Goal: Task Accomplishment & Management: Use online tool/utility

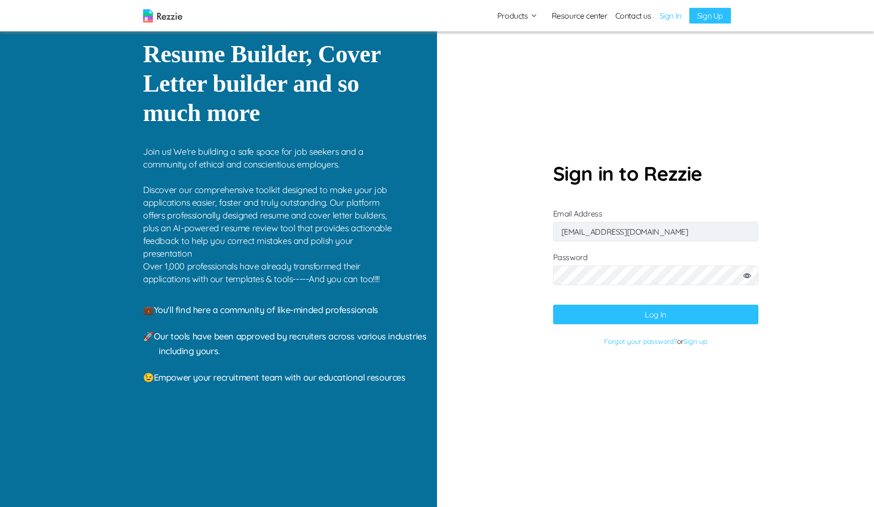
click at [635, 237] on input "[EMAIL_ADDRESS][DOMAIN_NAME]" at bounding box center [655, 232] width 205 height 20
paste input "cokkikukna@gufum"
type input "[EMAIL_ADDRESS][DOMAIN_NAME]"
click at [745, 275] on icon at bounding box center [747, 275] width 8 height 5
click at [644, 313] on button "Log In" at bounding box center [655, 315] width 205 height 20
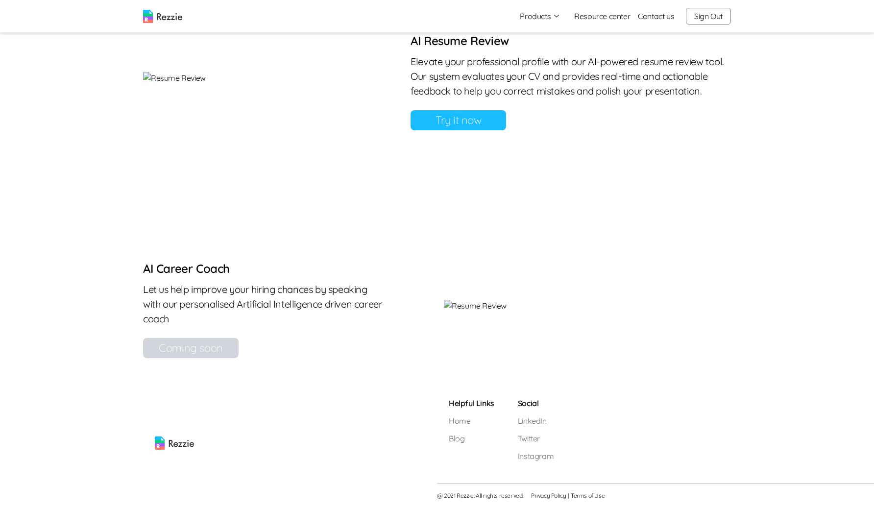
scroll to position [892, 0]
click at [506, 130] on link "Try it now" at bounding box center [457, 120] width 95 height 20
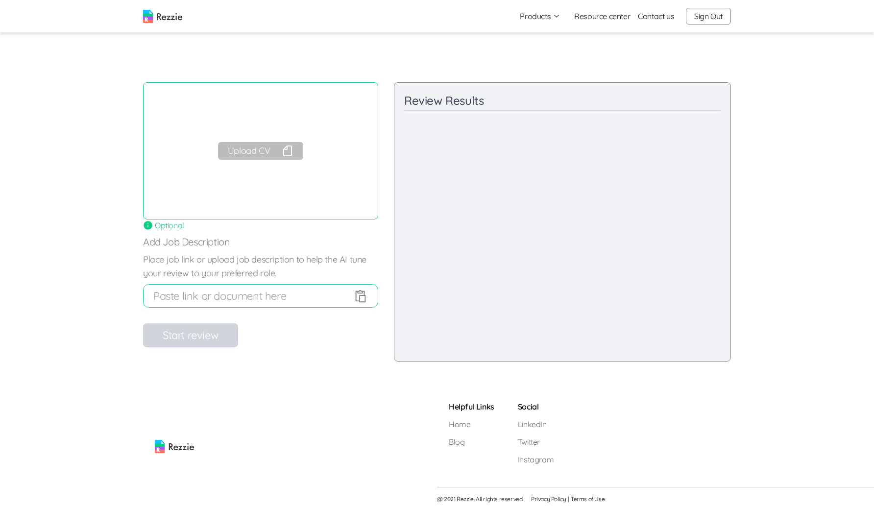
click at [216, 300] on input at bounding box center [253, 295] width 200 height 23
click at [363, 297] on icon at bounding box center [360, 295] width 15 height 15
type input "CV- OLUMUREWA OGUNKOYA (1).pdf"
click at [361, 297] on icon at bounding box center [360, 295] width 15 height 15
click at [250, 154] on button "Upload CV" at bounding box center [260, 151] width 85 height 18
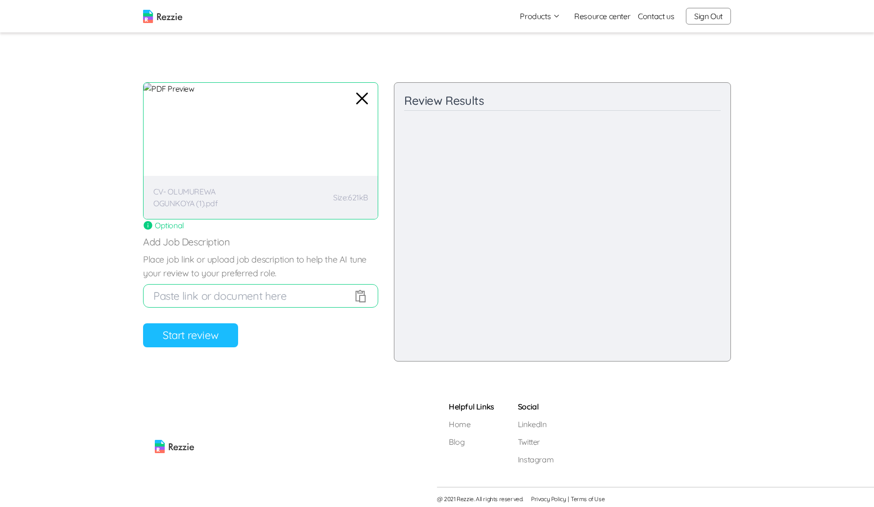
click at [155, 332] on button "Start review" at bounding box center [190, 335] width 95 height 24
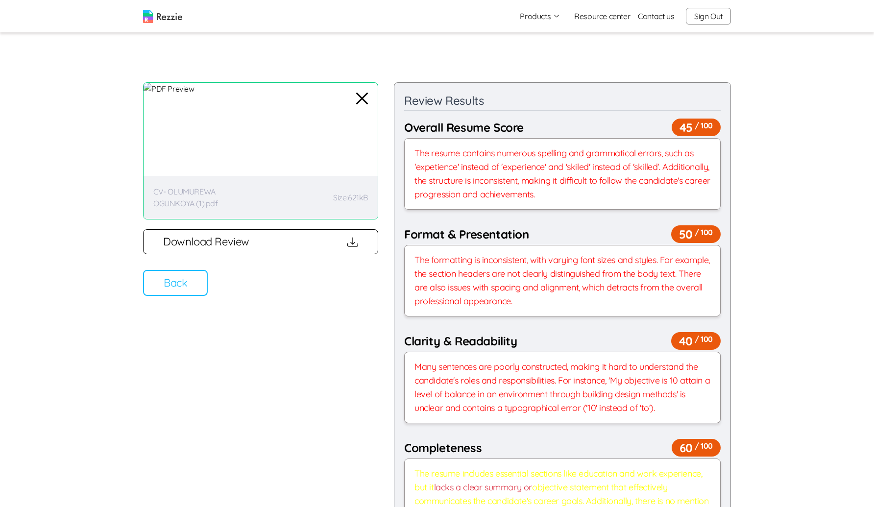
click at [288, 169] on div "CV- OLUMUREWA OGUNKOYA (1).pdf Size: 621kB" at bounding box center [260, 150] width 235 height 137
click at [185, 283] on button "Back" at bounding box center [175, 283] width 65 height 26
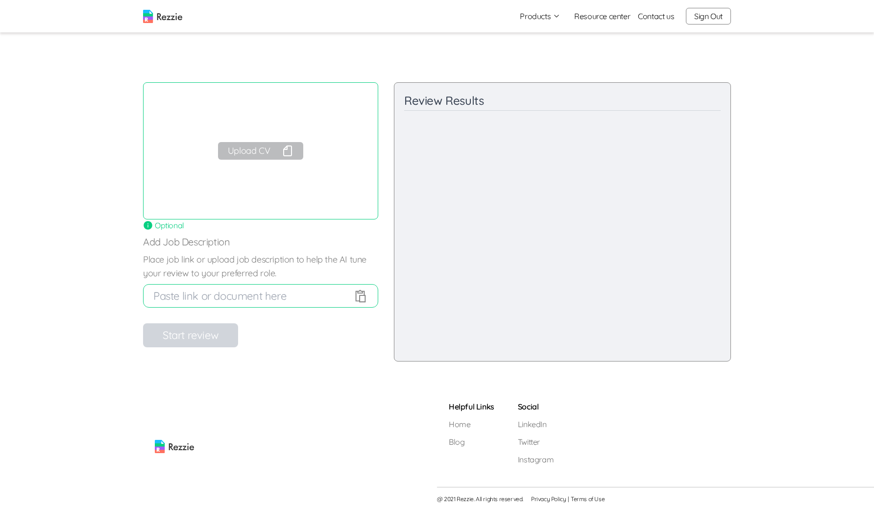
click at [244, 155] on button "Upload CV" at bounding box center [260, 151] width 85 height 18
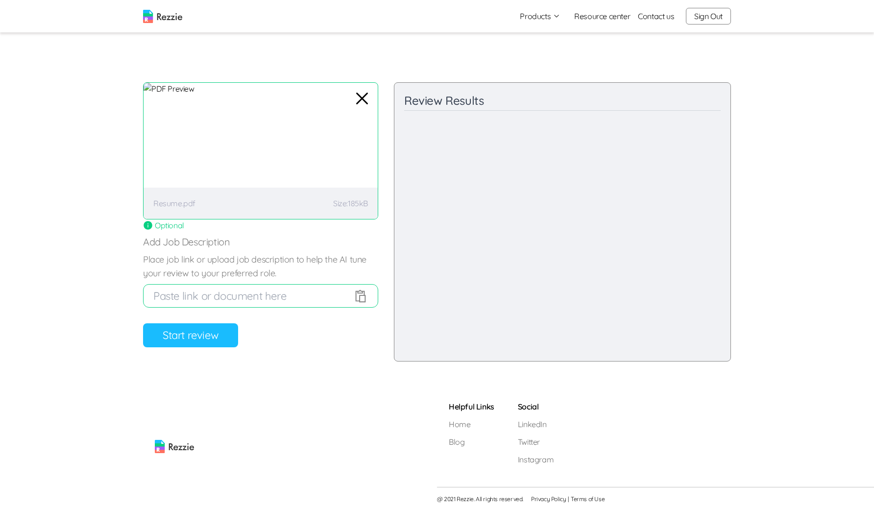
click at [167, 340] on button "Start review" at bounding box center [190, 335] width 95 height 24
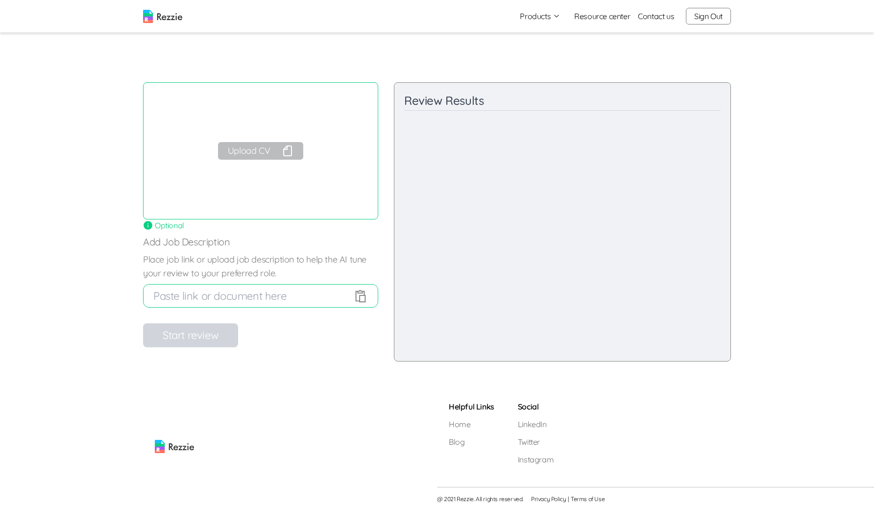
click at [268, 153] on button "Upload CV" at bounding box center [260, 151] width 85 height 18
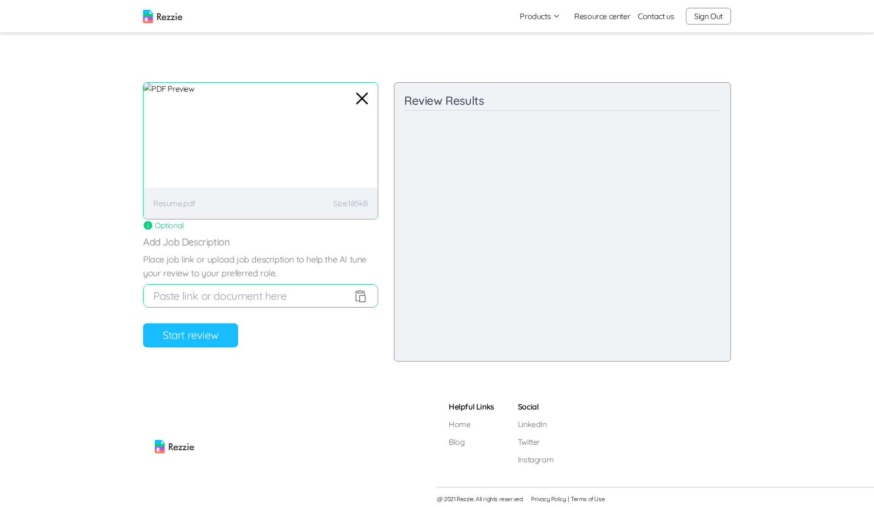
click at [193, 334] on button "Start review" at bounding box center [190, 335] width 95 height 24
